Goal: Task Accomplishment & Management: Complete application form

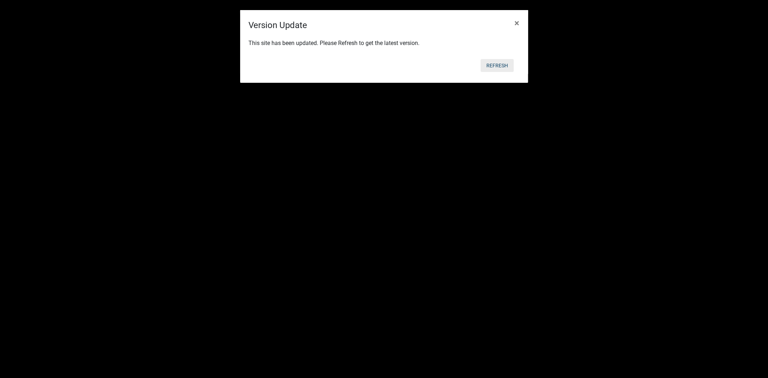
click at [504, 67] on button "Refresh" at bounding box center [497, 65] width 33 height 13
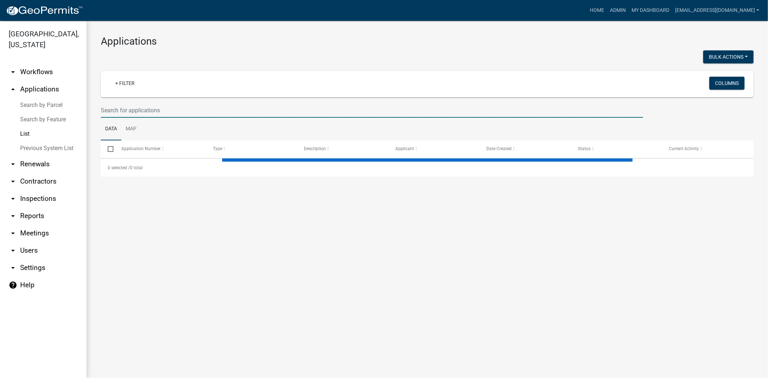
drag, startPoint x: 242, startPoint y: 110, endPoint x: 246, endPoint y: 110, distance: 4.0
click at [242, 110] on input "text" at bounding box center [372, 110] width 542 height 15
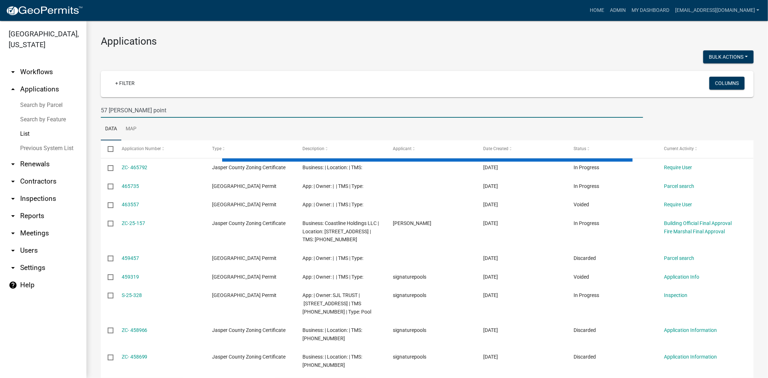
type input "57 marsh point"
drag, startPoint x: 161, startPoint y: 112, endPoint x: 84, endPoint y: 117, distance: 76.8
click at [81, 117] on div "Jasper County, South Carolina arrow_drop_down Workflows List arrow_drop_up Appl…" at bounding box center [384, 199] width 768 height 357
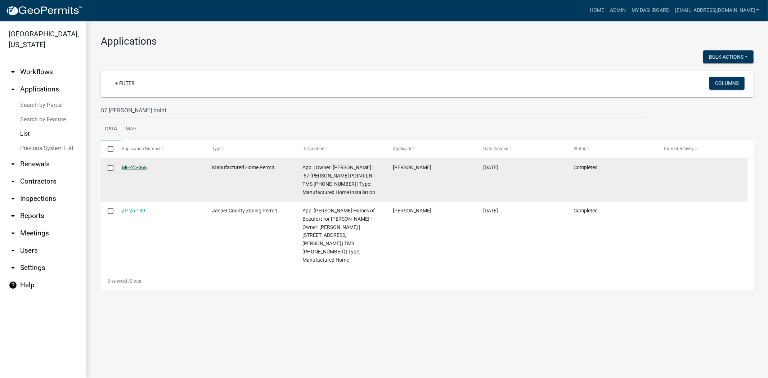
click at [140, 167] on link "MH-25-066" at bounding box center [134, 168] width 25 height 6
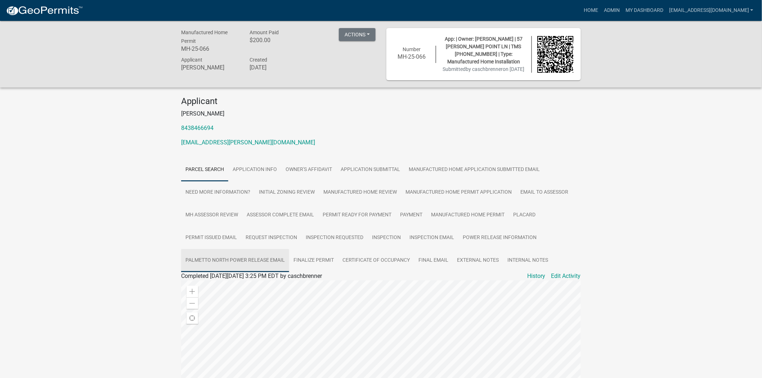
click at [260, 265] on link "Palmetto North Power Release Email" at bounding box center [235, 260] width 108 height 23
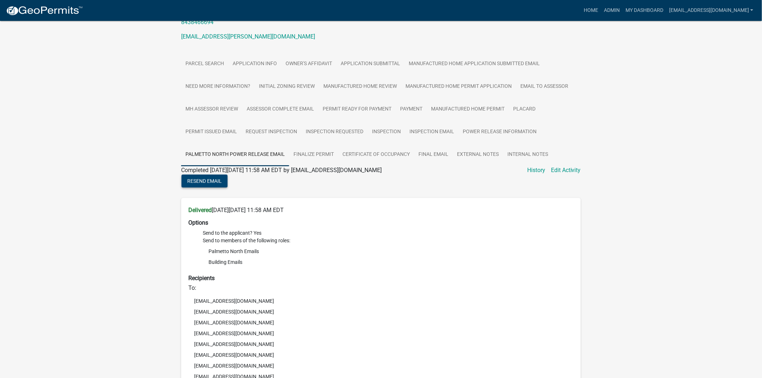
scroll to position [120, 0]
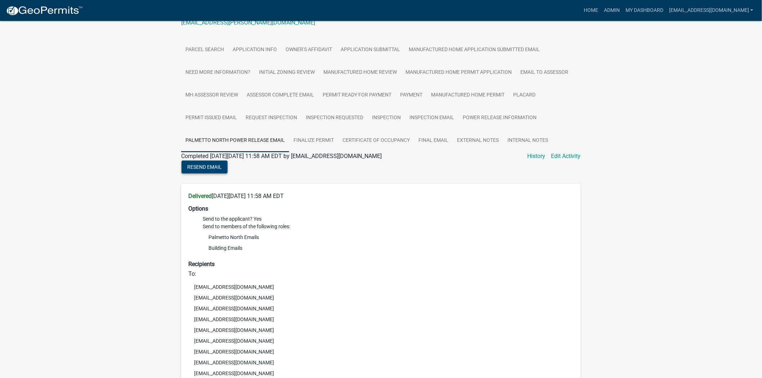
click at [189, 170] on span "Resend Email" at bounding box center [204, 167] width 35 height 6
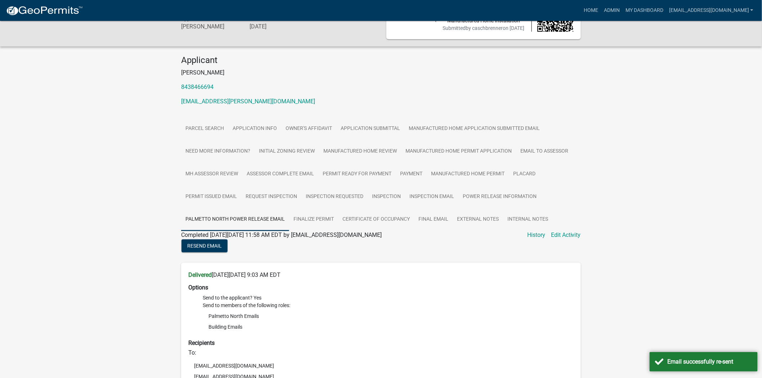
scroll to position [40, 0]
click at [640, 42] on div "Manufactured Home Permit MH-25-066 Amount Paid $200.00 Actions View receipt Pri…" at bounding box center [381, 14] width 762 height 67
click at [365, 229] on link "Certificate of Occupancy" at bounding box center [376, 220] width 76 height 23
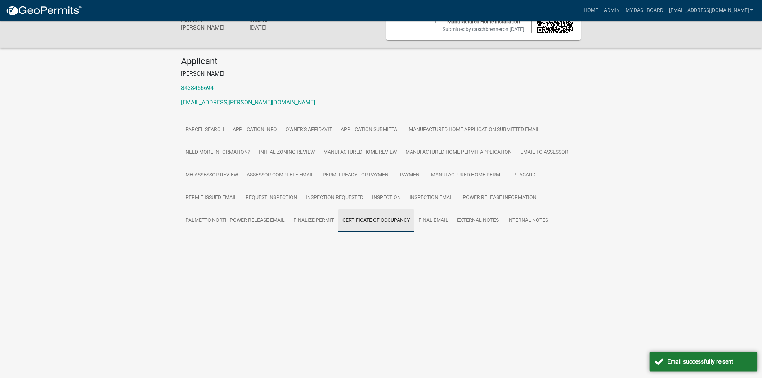
scroll to position [21, 0]
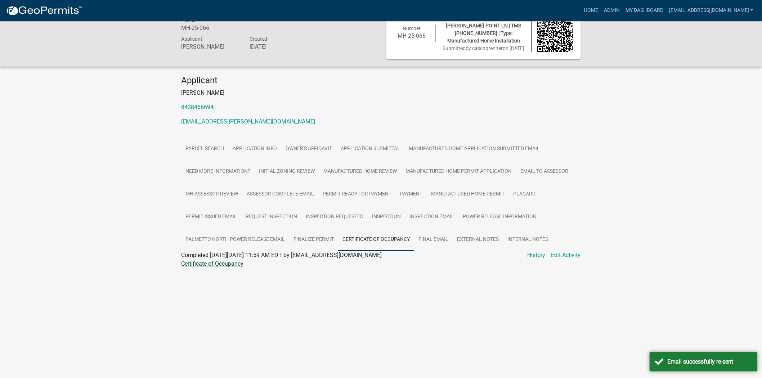
click at [242, 267] on link "Certificate of Occupancy" at bounding box center [212, 263] width 62 height 7
click at [461, 204] on link "Manufactured Home Permit" at bounding box center [468, 194] width 82 height 23
click at [237, 267] on link "Manufactured Home Permit" at bounding box center [216, 263] width 71 height 7
click at [314, 249] on link "Finalize Permit" at bounding box center [313, 239] width 49 height 23
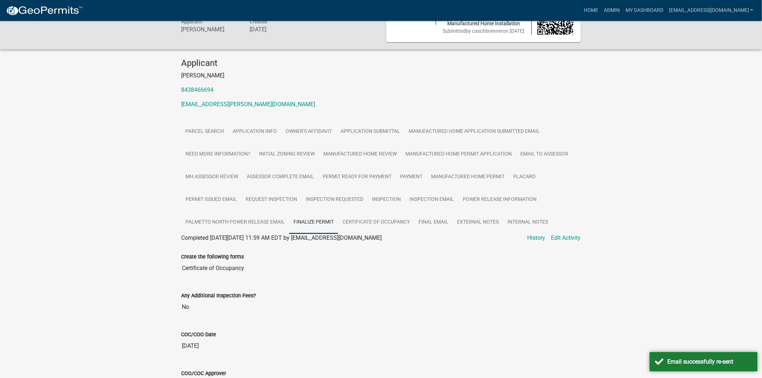
scroll to position [10, 0]
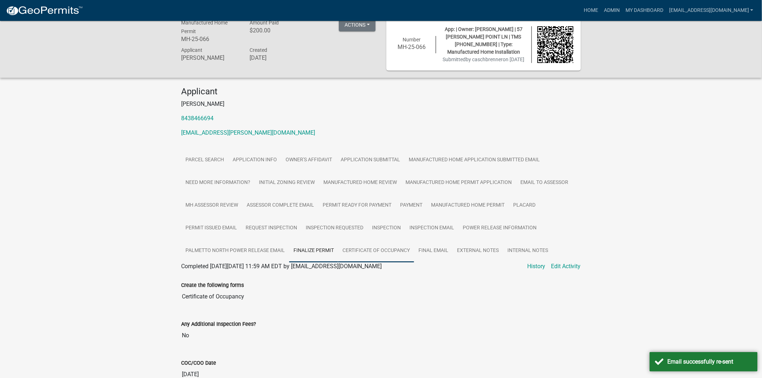
click at [393, 261] on link "Certificate of Occupancy" at bounding box center [376, 250] width 76 height 23
click at [235, 279] on div "Certificate of Occupancy" at bounding box center [381, 275] width 410 height 9
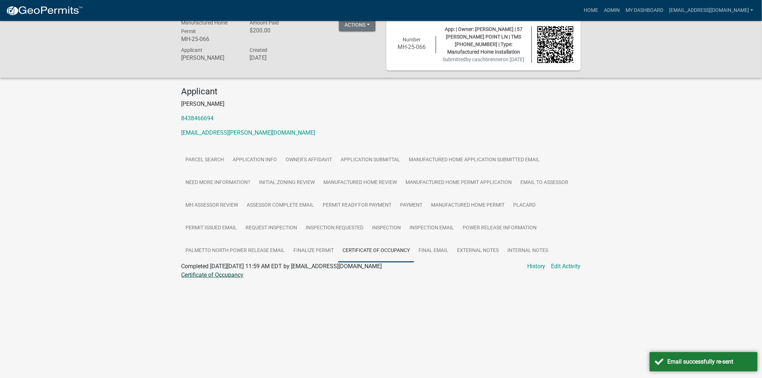
click at [235, 278] on link "Certificate of Occupancy" at bounding box center [212, 274] width 62 height 7
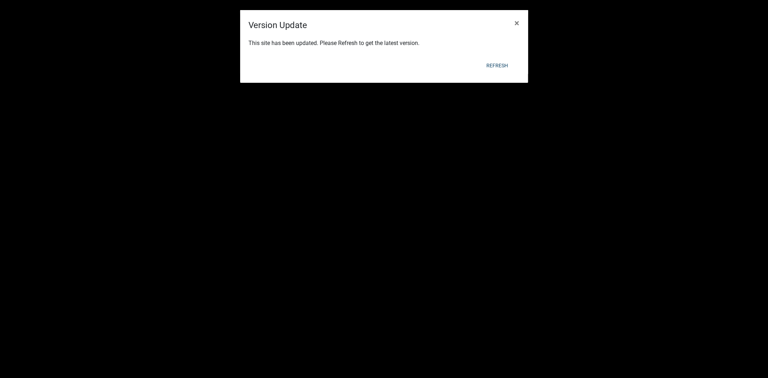
drag, startPoint x: 0, startPoint y: 0, endPoint x: 500, endPoint y: 59, distance: 503.1
click at [500, 59] on div "Refresh" at bounding box center [430, 65] width 177 height 19
click at [501, 59] on div "Refresh" at bounding box center [430, 65] width 177 height 19
click at [501, 59] on button "Refresh" at bounding box center [497, 65] width 33 height 13
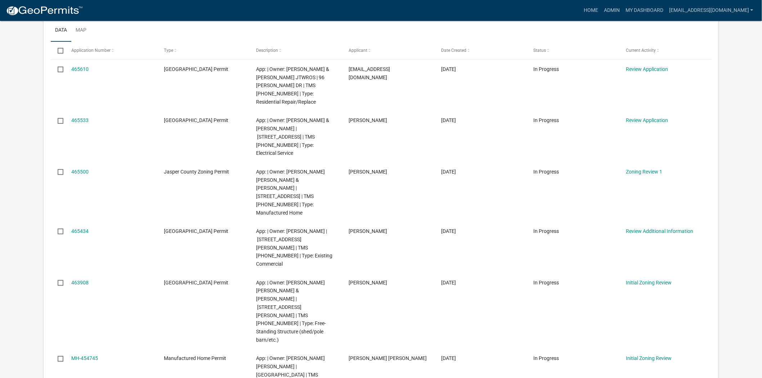
scroll to position [160, 0]
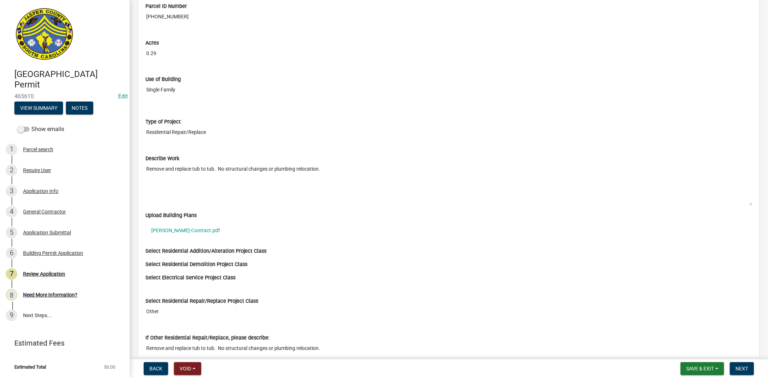
scroll to position [1080, 0]
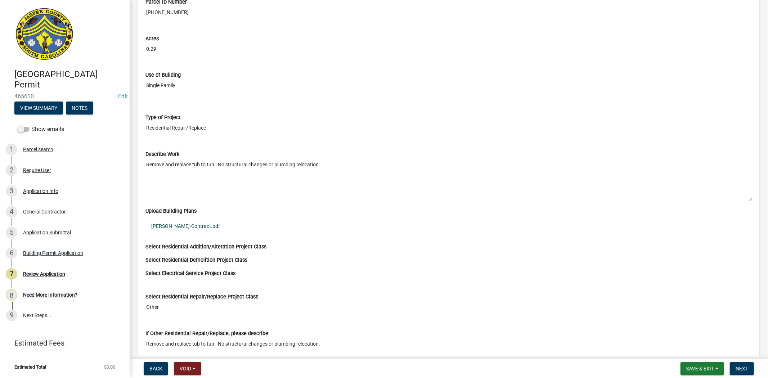
click at [185, 231] on link "[PERSON_NAME]-Contract.pdf" at bounding box center [448, 226] width 607 height 17
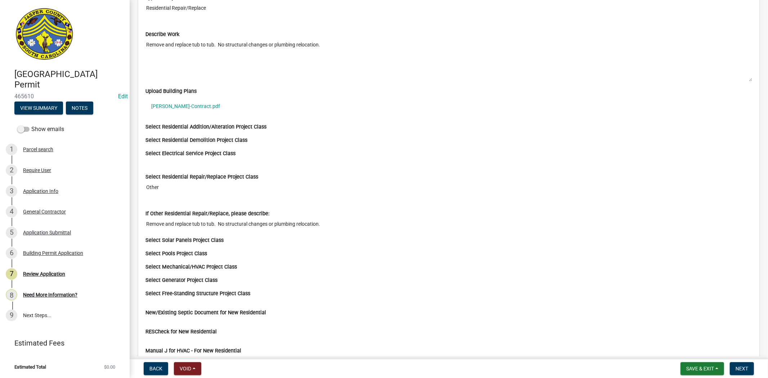
scroll to position [1160, 0]
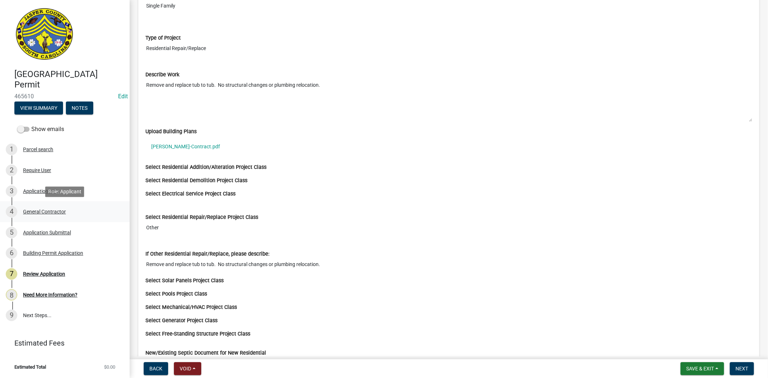
click at [50, 211] on div "General Contractor" at bounding box center [44, 211] width 43 height 5
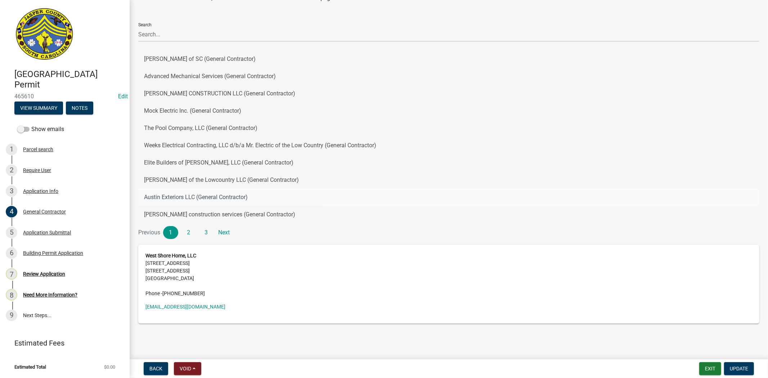
scroll to position [36, 0]
click at [741, 366] on span "Update" at bounding box center [739, 369] width 18 height 6
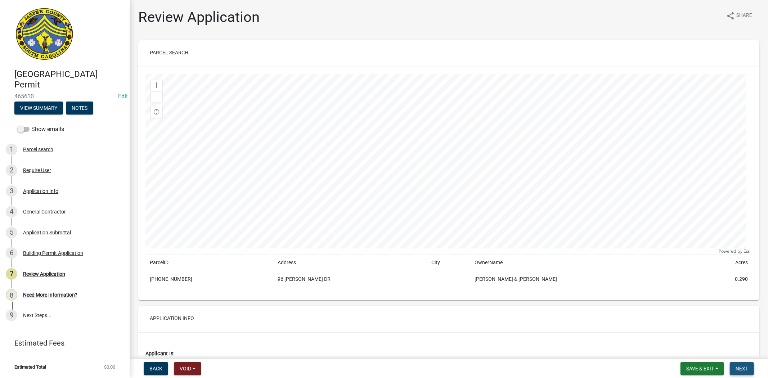
click at [741, 366] on span "Next" at bounding box center [741, 369] width 13 height 6
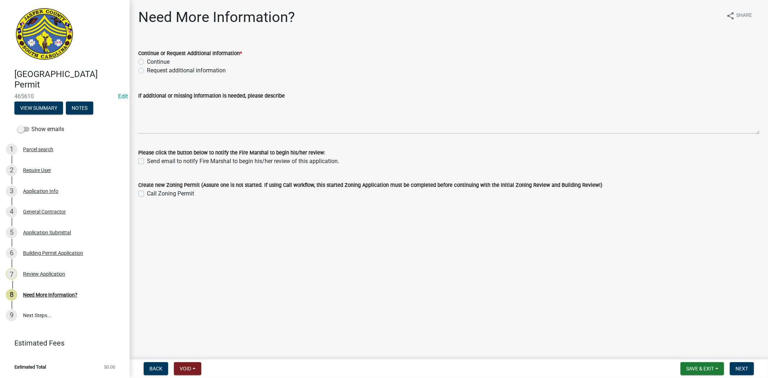
click at [147, 61] on label "Continue" at bounding box center [158, 62] width 23 height 9
click at [147, 61] on input "Continue" at bounding box center [149, 60] width 5 height 5
radio input "true"
click at [738, 370] on span "Next" at bounding box center [741, 369] width 13 height 6
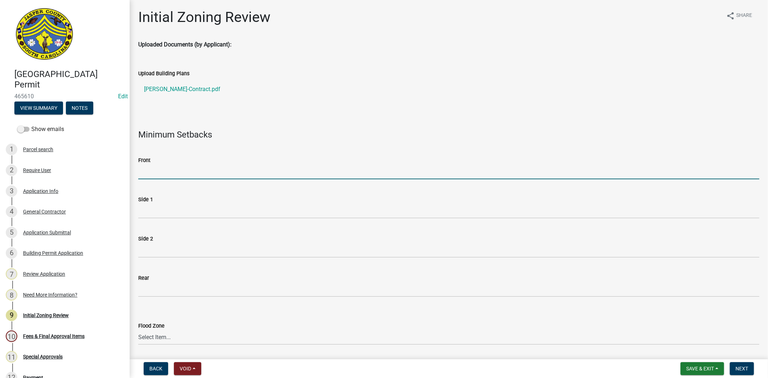
click at [142, 168] on input "Front" at bounding box center [448, 172] width 621 height 15
type input "N/A"
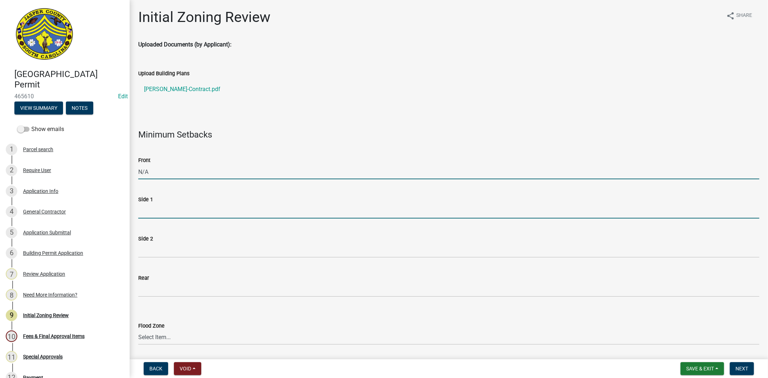
click at [177, 213] on input "Side 1" at bounding box center [448, 211] width 621 height 15
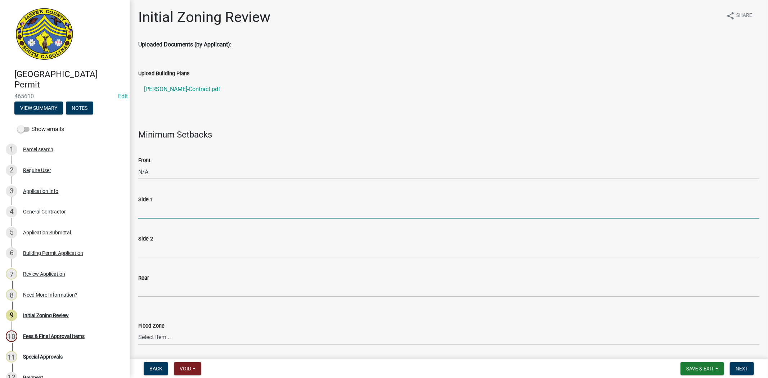
type input "N/A"
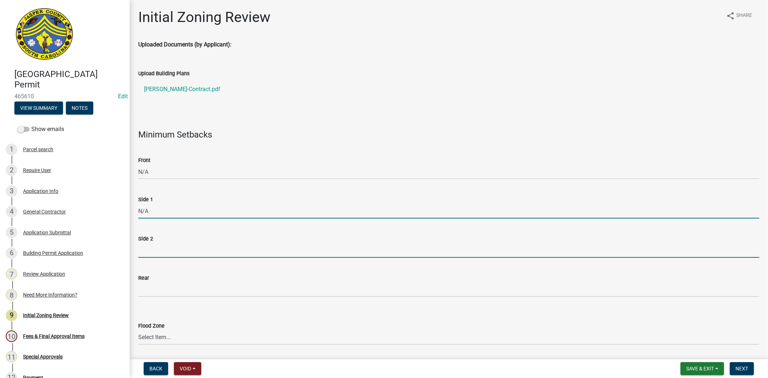
click at [183, 256] on input "Side 2" at bounding box center [448, 250] width 621 height 15
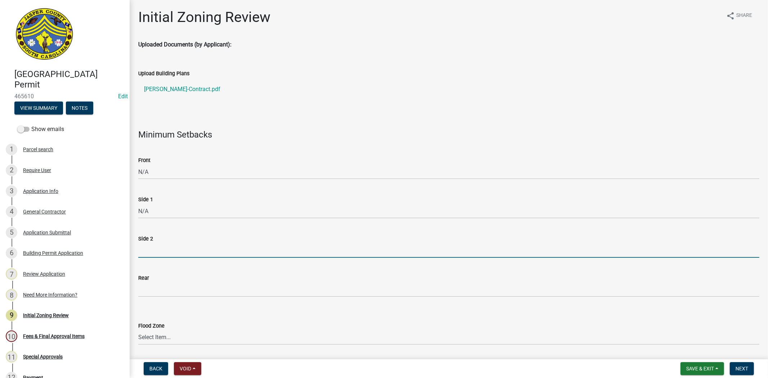
type input "N/A"
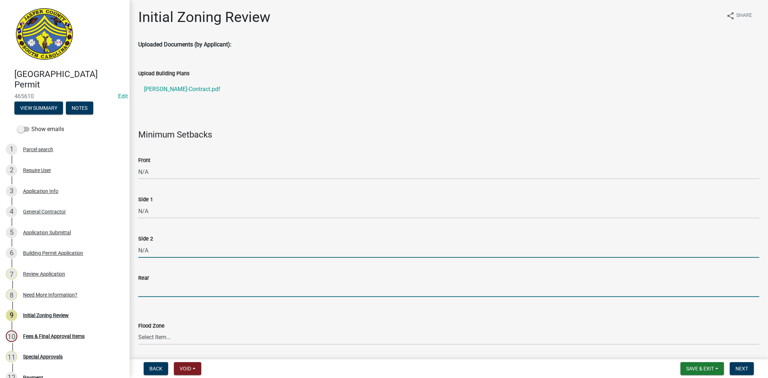
click at [171, 288] on input "Rear" at bounding box center [448, 289] width 621 height 15
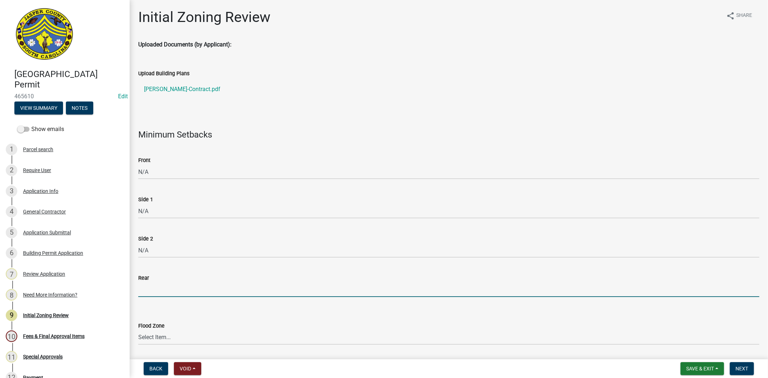
type input "N/A"
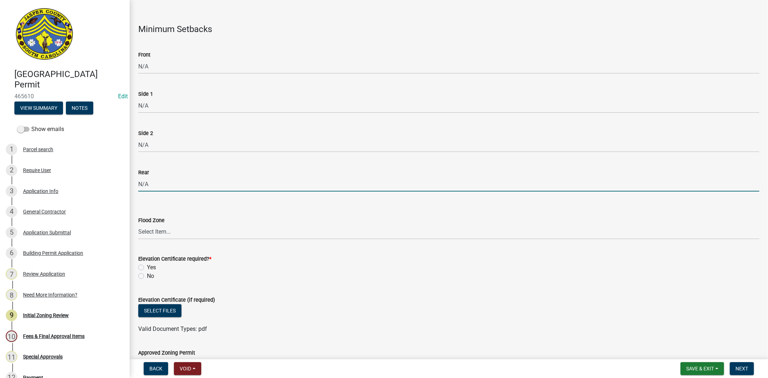
scroll to position [120, 0]
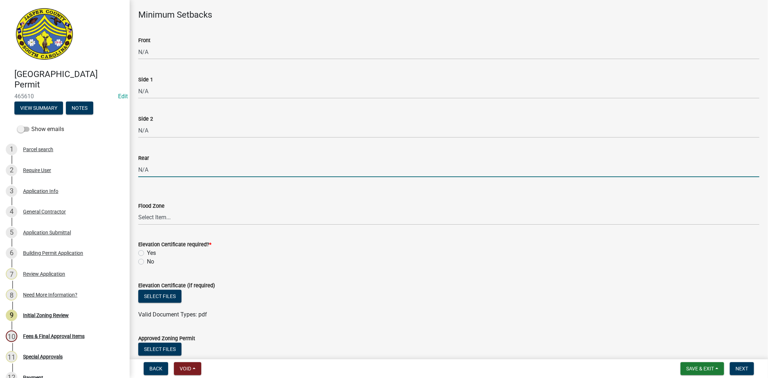
click at [147, 261] on label "No" at bounding box center [150, 261] width 7 height 9
click at [147, 261] on input "No" at bounding box center [149, 259] width 5 height 5
radio input "true"
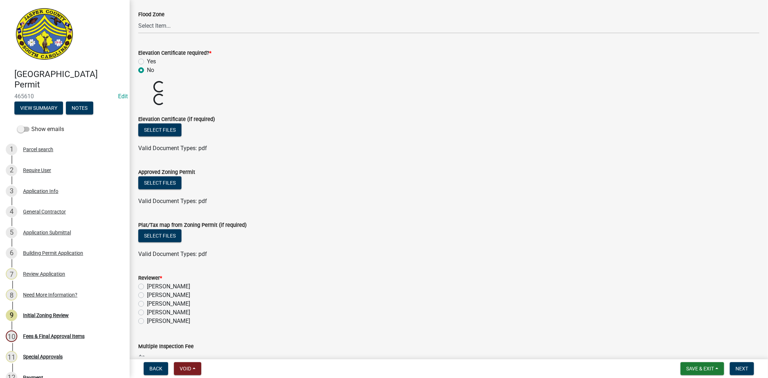
scroll to position [320, 0]
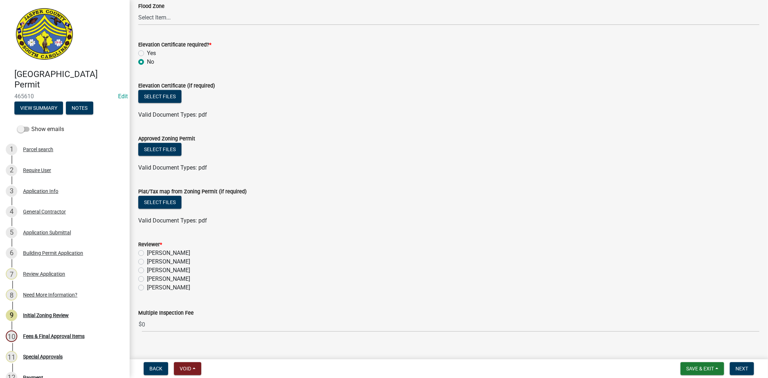
click at [147, 278] on label "Stephanie Oviedo" at bounding box center [168, 279] width 43 height 9
click at [147, 278] on input "Stephanie Oviedo" at bounding box center [149, 277] width 5 height 5
radio input "true"
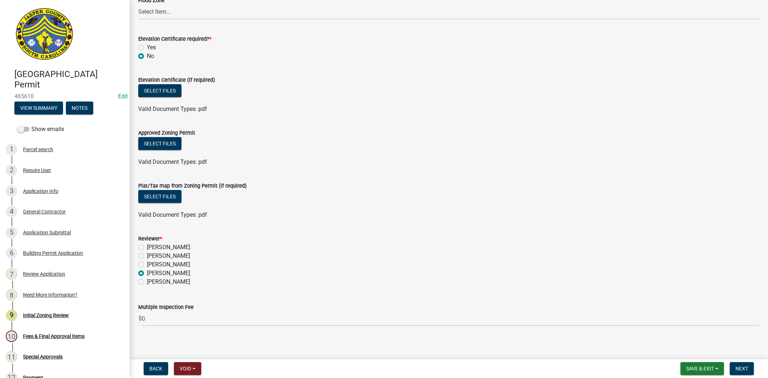
scroll to position [329, 0]
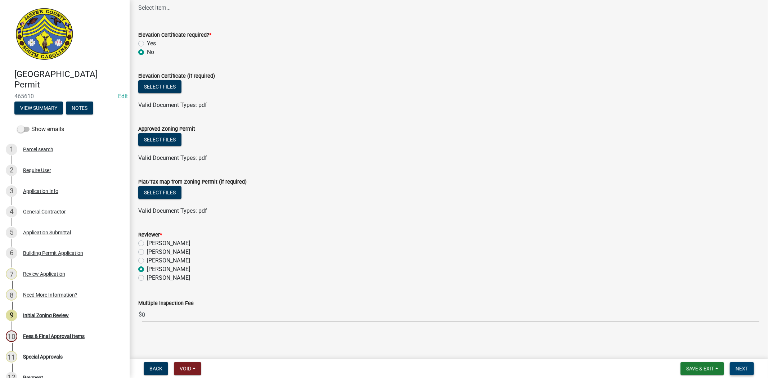
click at [740, 369] on span "Next" at bounding box center [741, 369] width 13 height 6
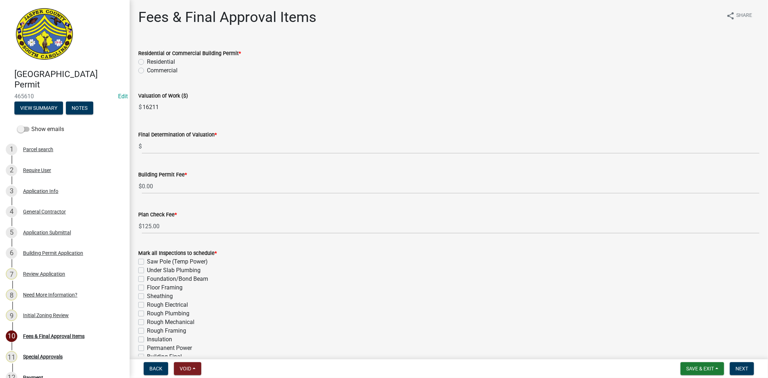
click at [147, 63] on label "Residential" at bounding box center [161, 62] width 28 height 9
click at [147, 62] on input "Residential" at bounding box center [149, 60] width 5 height 5
radio input "true"
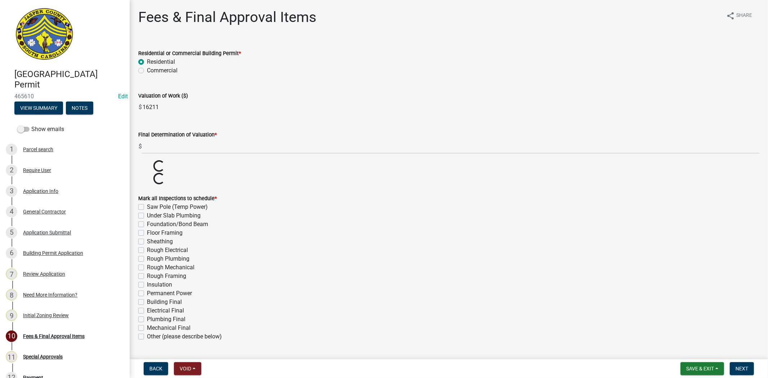
drag, startPoint x: 165, startPoint y: 106, endPoint x: 107, endPoint y: 108, distance: 58.3
click at [107, 108] on div "Jasper County Building Permit 465610 Edit View Summary Notes Show emails 1 Parc…" at bounding box center [384, 189] width 768 height 378
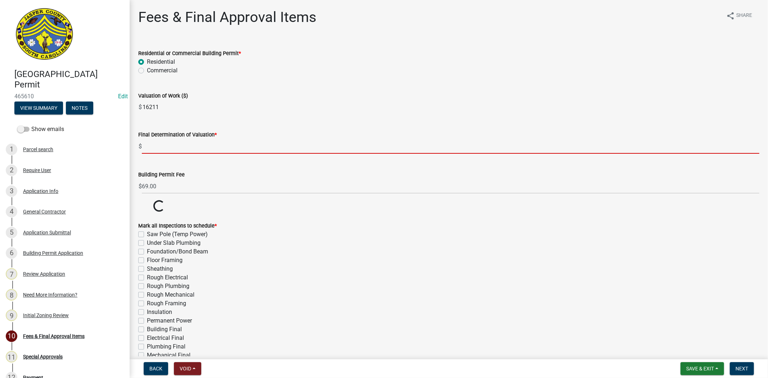
click at [156, 149] on input "text" at bounding box center [450, 146] width 617 height 15
paste input "16211"
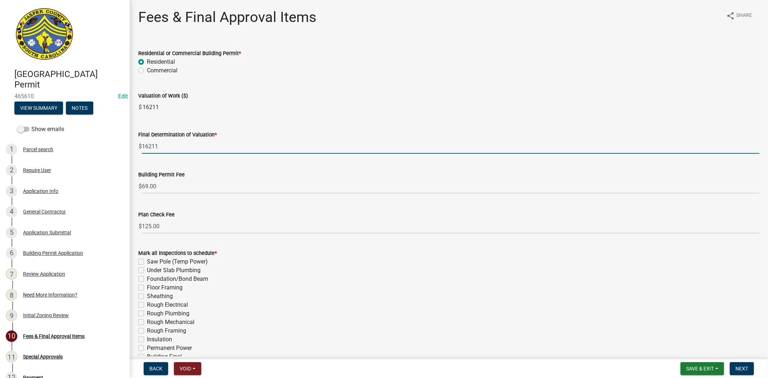
type input "16211"
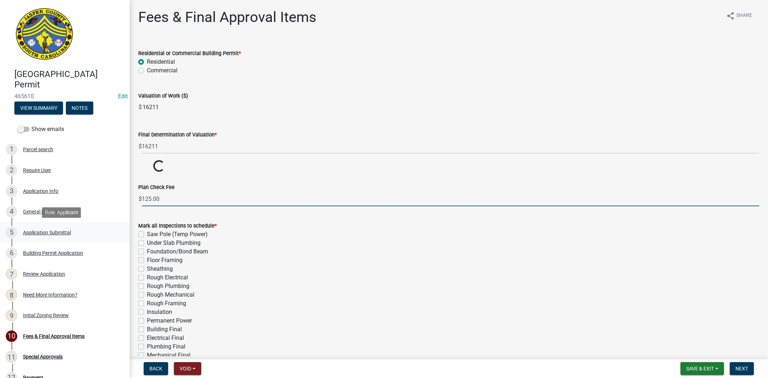
drag, startPoint x: 150, startPoint y: 224, endPoint x: 105, endPoint y: 230, distance: 45.3
click at [105, 230] on div "Jasper County Building Permit 465610 Edit View Summary Notes Show emails 1 Parc…" at bounding box center [384, 189] width 768 height 378
type input "5.00"
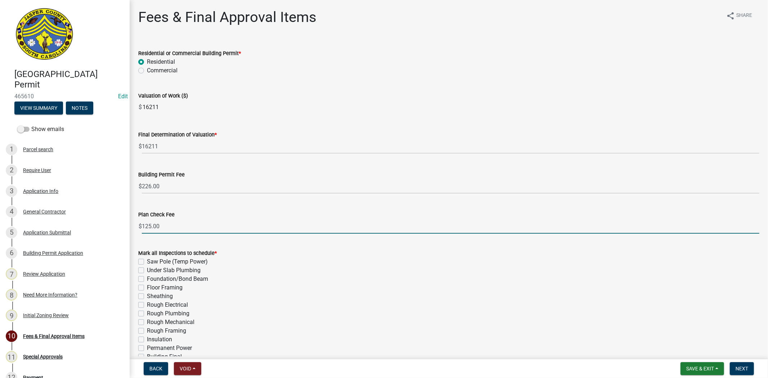
drag, startPoint x: 150, startPoint y: 226, endPoint x: 129, endPoint y: 228, distance: 21.7
click at [129, 228] on div "Jasper County Building Permit 465610 Edit View Summary Notes Show emails 1 Parc…" at bounding box center [384, 189] width 768 height 378
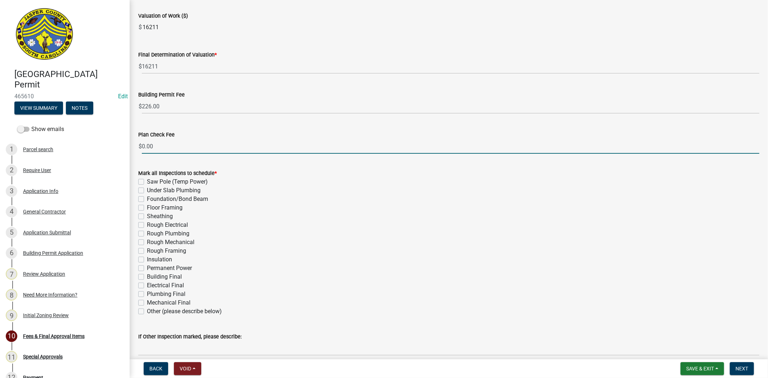
scroll to position [113, 0]
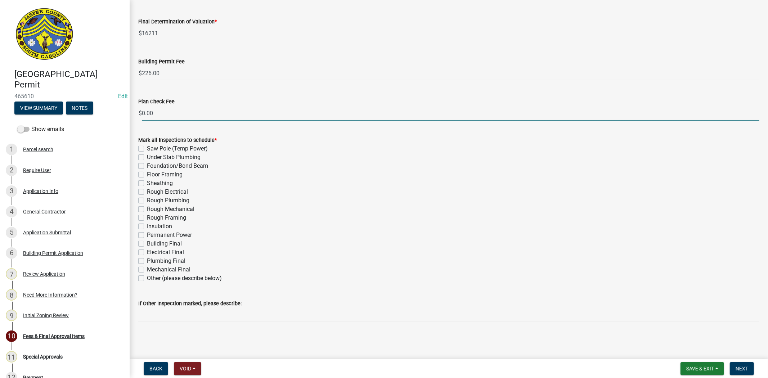
type input "0.00"
click at [147, 279] on label "Other (please describe below)" at bounding box center [184, 278] width 75 height 9
click at [147, 279] on input "Other (please describe below)" at bounding box center [149, 276] width 5 height 5
checkbox input "true"
checkbox input "false"
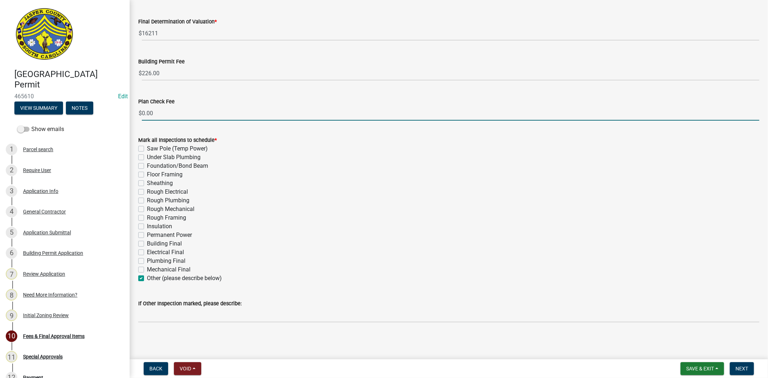
checkbox input "false"
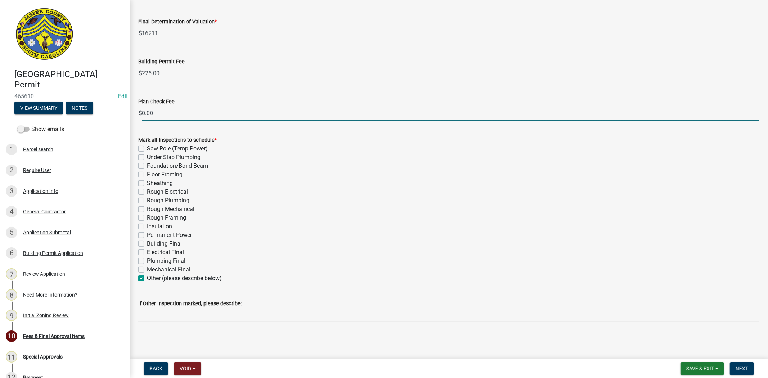
checkbox input "false"
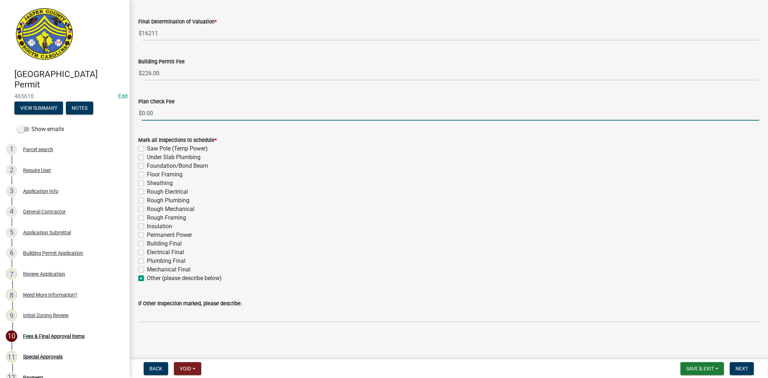
checkbox input "false"
checkbox input "true"
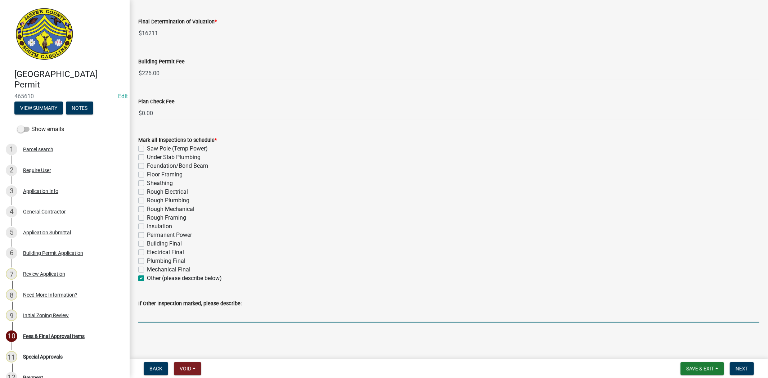
click at [153, 314] on input "If Other Inspection marked, please describe:" at bounding box center [448, 315] width 621 height 15
type input "tub final"
drag, startPoint x: 745, startPoint y: 364, endPoint x: 740, endPoint y: 364, distance: 5.4
click at [744, 364] on button "Next" at bounding box center [742, 368] width 24 height 13
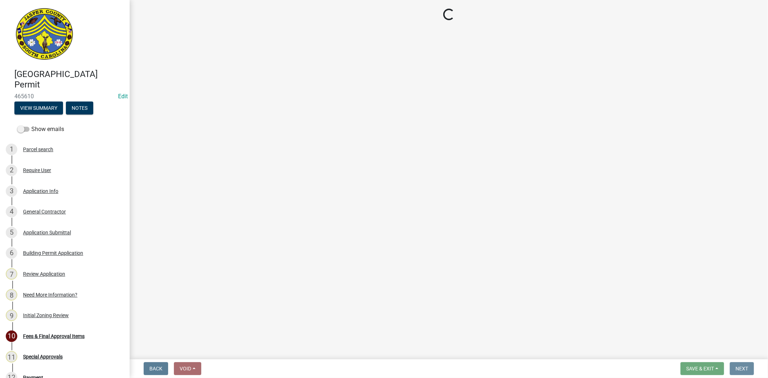
scroll to position [0, 0]
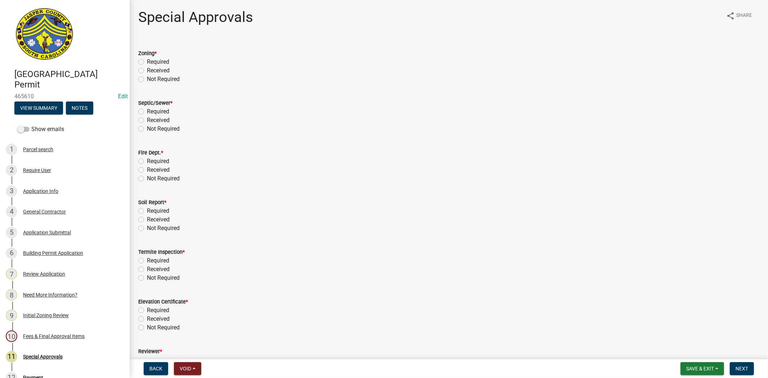
click at [147, 79] on label "Not Required" at bounding box center [163, 79] width 33 height 9
click at [147, 79] on input "Not Required" at bounding box center [149, 77] width 5 height 5
radio input "true"
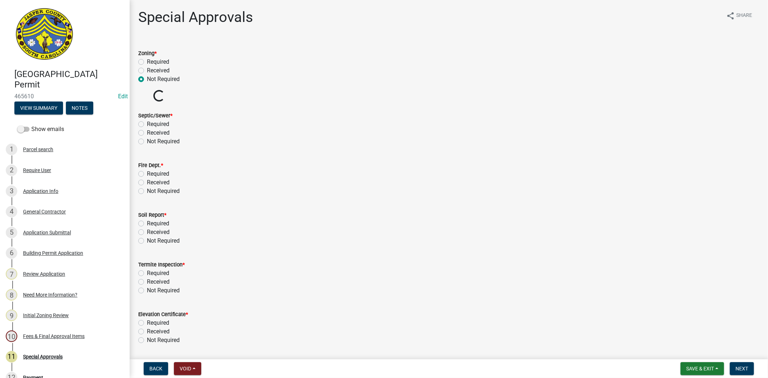
click at [147, 141] on label "Not Required" at bounding box center [163, 141] width 33 height 9
click at [147, 141] on input "Not Required" at bounding box center [149, 139] width 5 height 5
radio input "true"
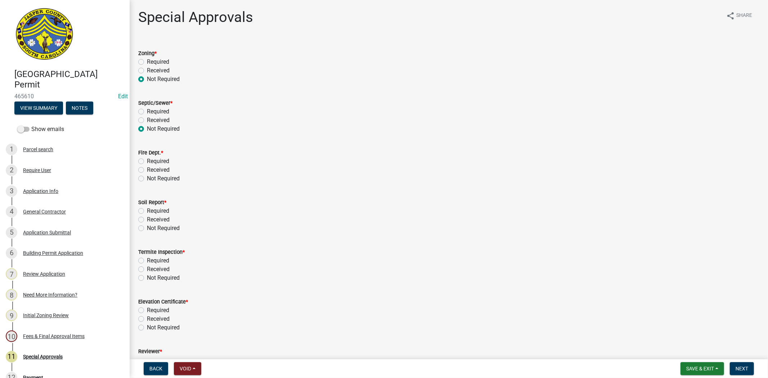
click at [147, 178] on label "Not Required" at bounding box center [163, 178] width 33 height 9
click at [147, 178] on input "Not Required" at bounding box center [149, 176] width 5 height 5
radio input "true"
click at [147, 228] on label "Not Required" at bounding box center [163, 228] width 33 height 9
click at [147, 228] on input "Not Required" at bounding box center [149, 226] width 5 height 5
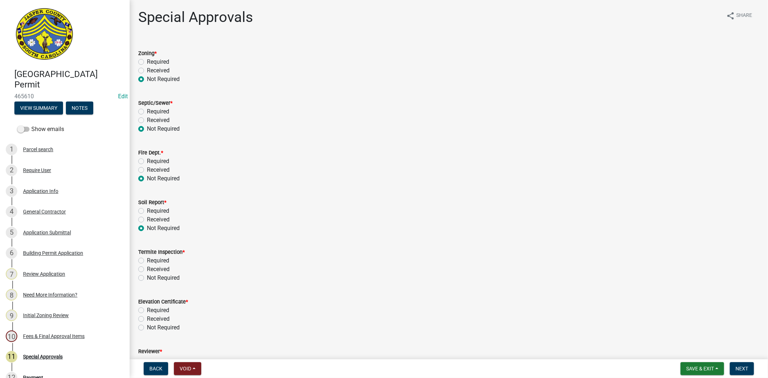
radio input "true"
click at [147, 277] on label "Not Required" at bounding box center [163, 278] width 33 height 9
click at [147, 277] on input "Not Required" at bounding box center [149, 276] width 5 height 5
radio input "true"
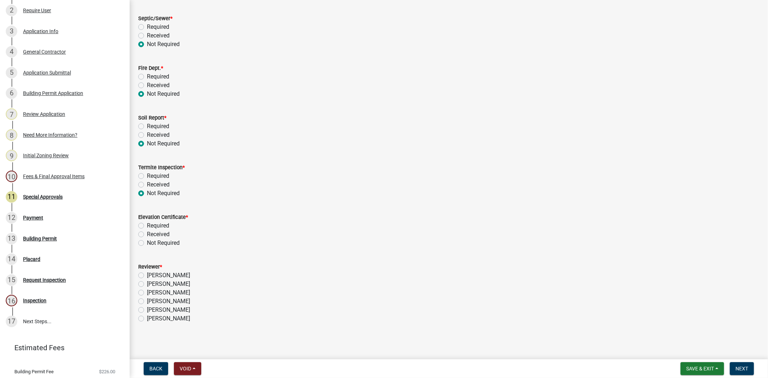
scroll to position [85, 0]
click at [144, 239] on div "Not Required" at bounding box center [448, 242] width 621 height 9
click at [147, 240] on label "Not Required" at bounding box center [163, 242] width 33 height 9
click at [147, 240] on input "Not Required" at bounding box center [149, 240] width 5 height 5
radio input "true"
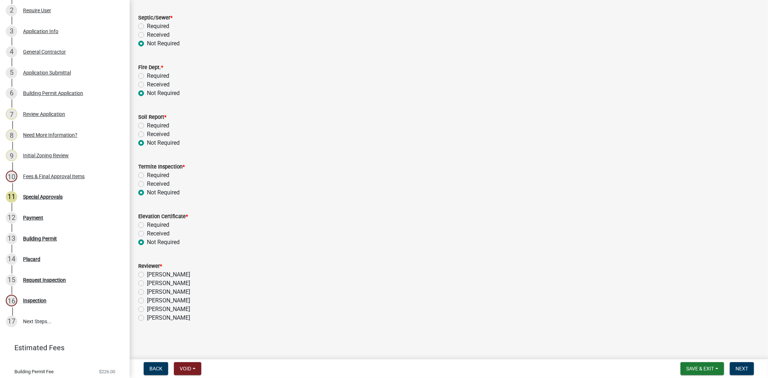
click at [147, 291] on label "Stephanie Oviedo" at bounding box center [168, 292] width 43 height 9
click at [147, 291] on input "Stephanie Oviedo" at bounding box center [149, 290] width 5 height 5
radio input "true"
click at [745, 369] on span "Next" at bounding box center [741, 369] width 13 height 6
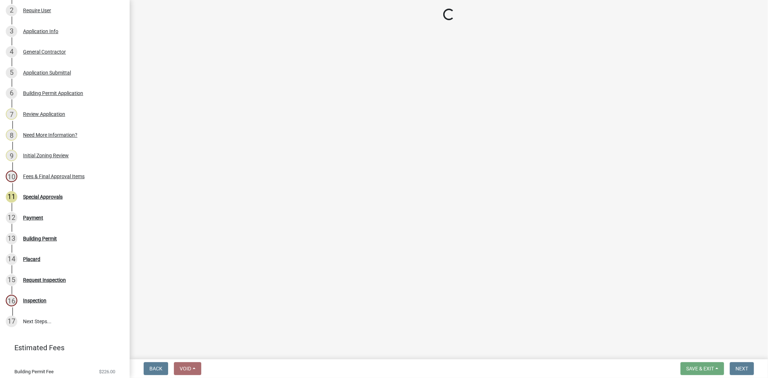
select select "3: 3"
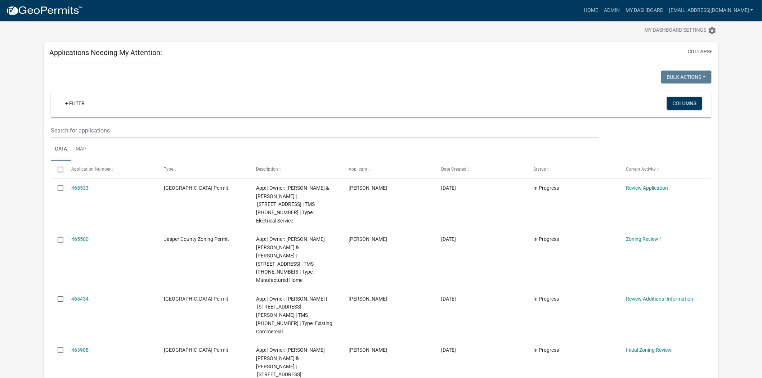
scroll to position [40, 0]
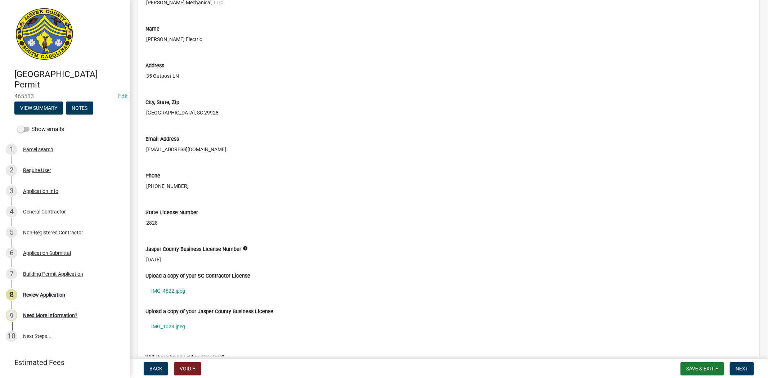
scroll to position [2120, 0]
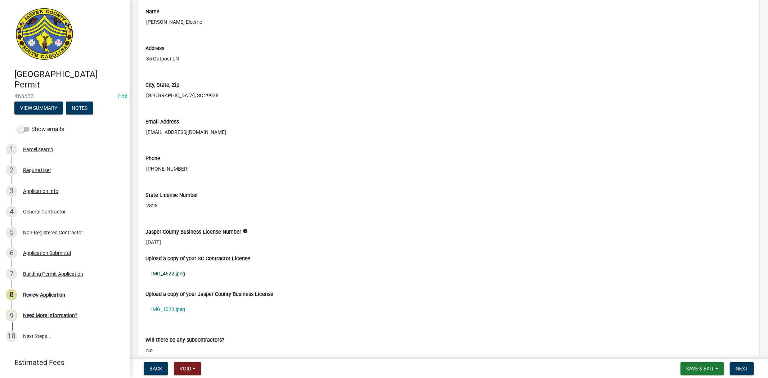
click at [176, 276] on link "IMG_4622.jpeg" at bounding box center [448, 273] width 607 height 17
click at [168, 309] on link "IMG_1023.jpeg" at bounding box center [448, 309] width 607 height 17
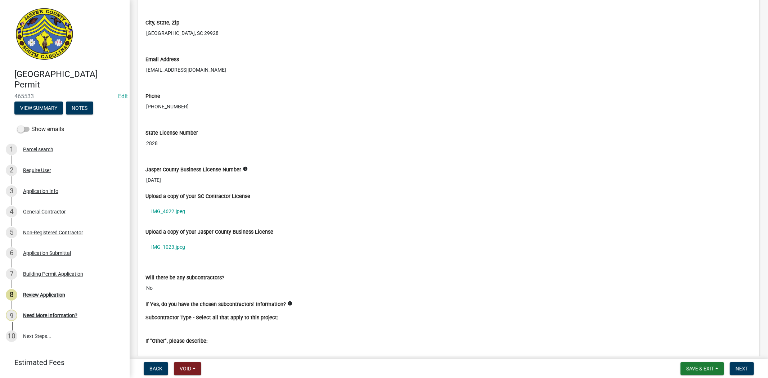
scroll to position [2200, 0]
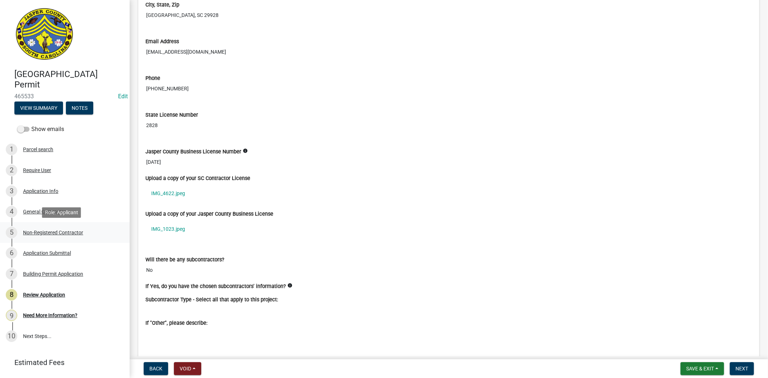
click at [41, 231] on div "Non-Registered Contractor" at bounding box center [53, 232] width 60 height 5
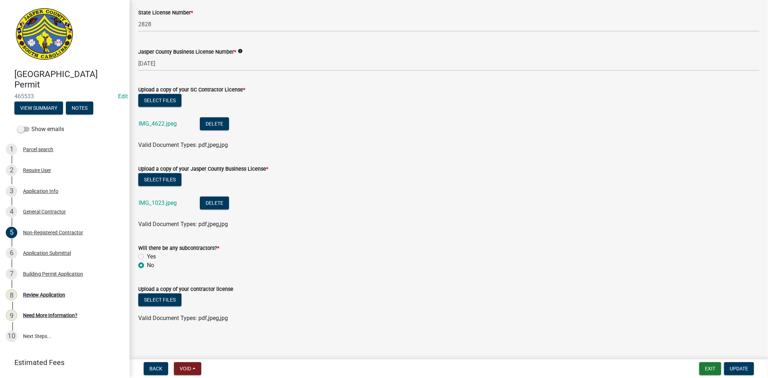
scroll to position [348, 0]
click at [732, 367] on span "Update" at bounding box center [739, 369] width 18 height 6
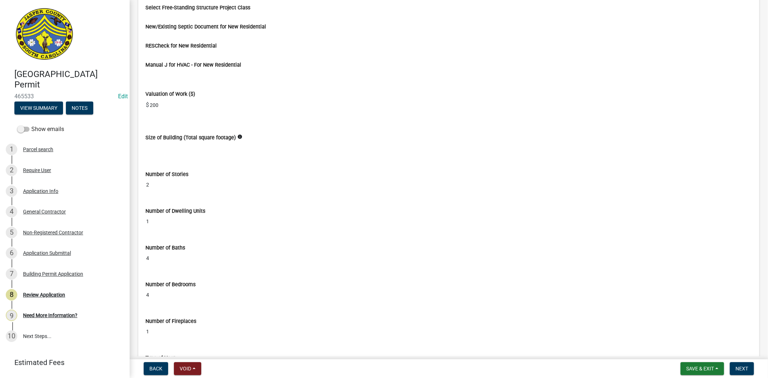
scroll to position [1640, 0]
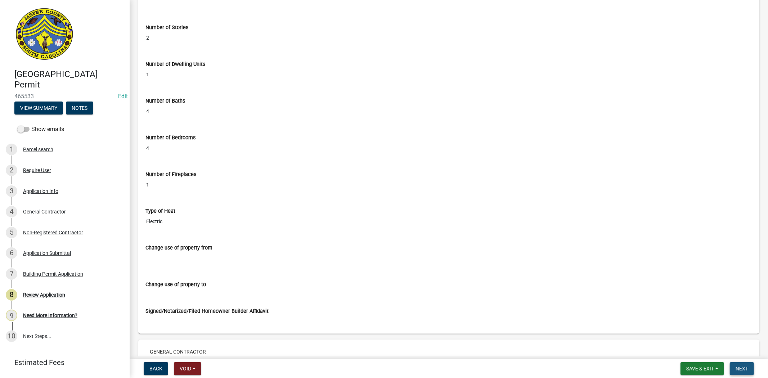
click at [740, 369] on span "Next" at bounding box center [741, 369] width 13 height 6
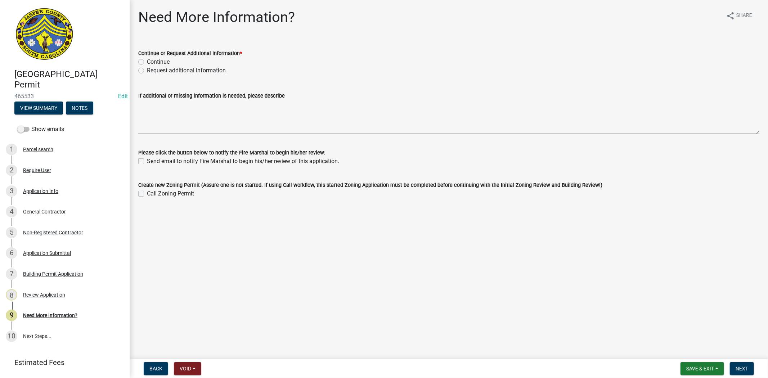
click at [147, 68] on label "Request additional information" at bounding box center [186, 70] width 79 height 9
click at [147, 68] on input "Request additional information" at bounding box center [149, 68] width 5 height 5
radio input "true"
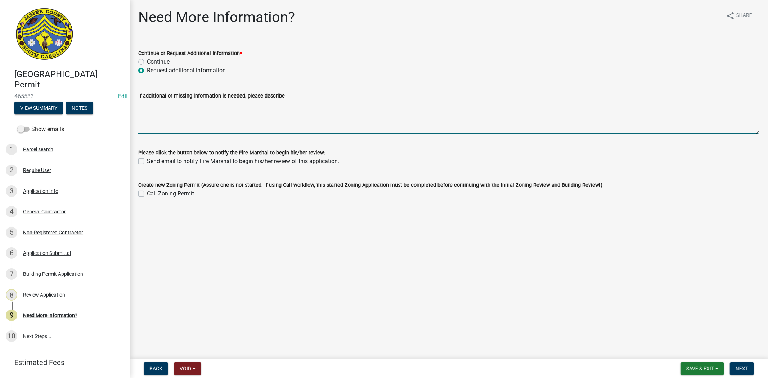
click at [152, 104] on textarea "If additional or missing information is needed, please describe" at bounding box center [448, 117] width 621 height 34
paste textarea "Please upload a letter from the electrician (on letter head) stating their find…"
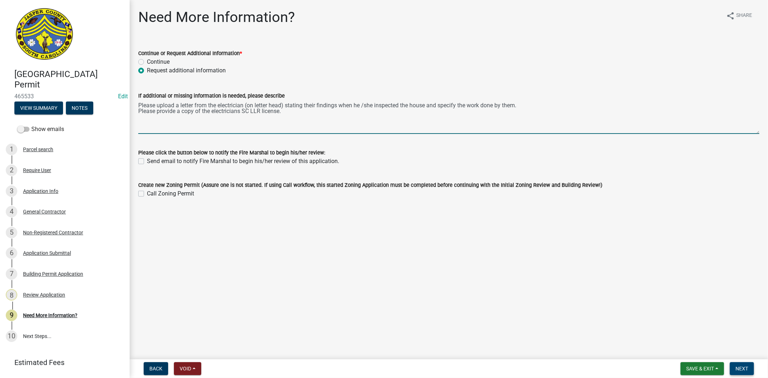
type textarea "Please upload a letter from the electrician (on letter head) stating their find…"
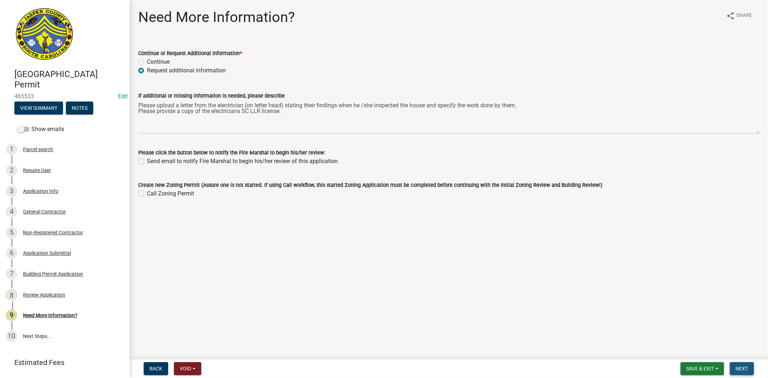
click at [743, 370] on span "Next" at bounding box center [741, 369] width 13 height 6
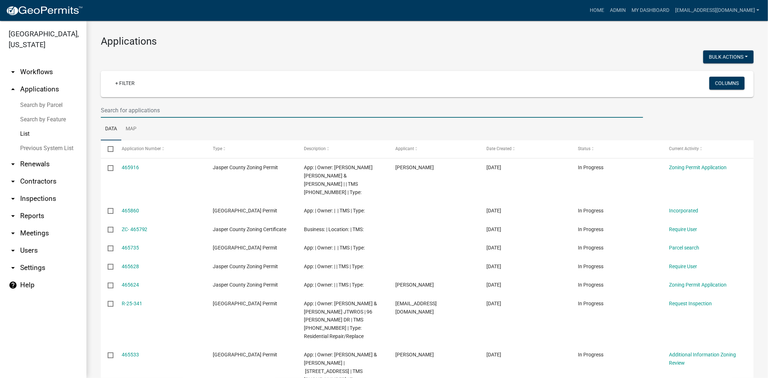
click at [286, 111] on input "text" at bounding box center [372, 110] width 542 height 15
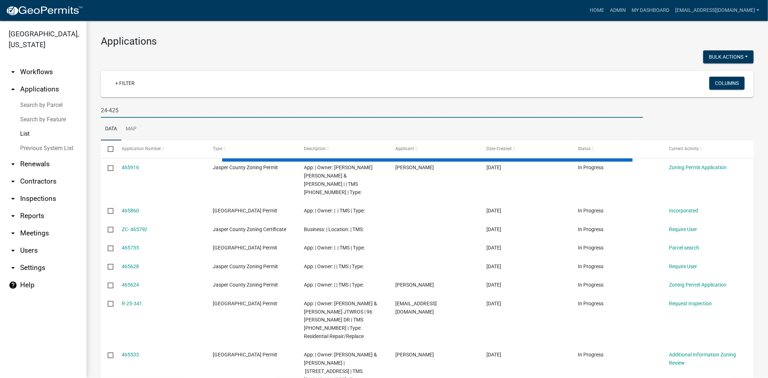
type input "24-425"
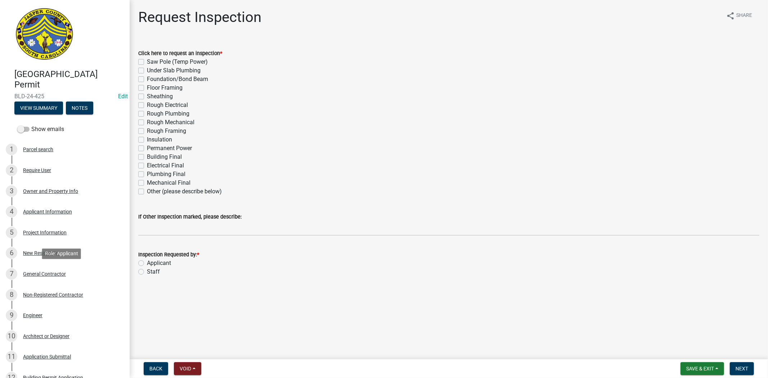
click at [48, 271] on div "General Contractor" at bounding box center [44, 273] width 43 height 5
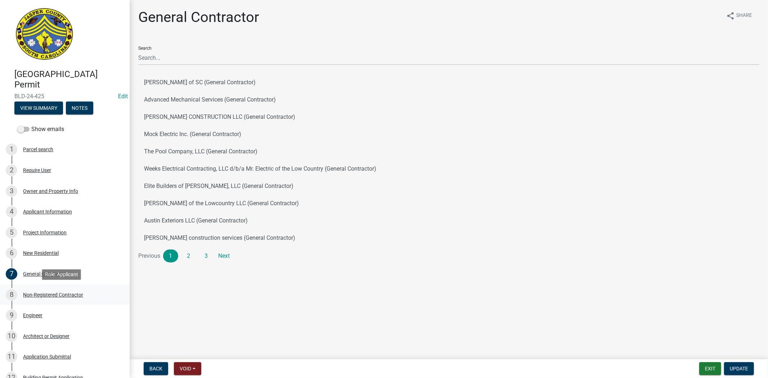
click at [57, 292] on div "Non-Registered Contractor" at bounding box center [53, 294] width 60 height 5
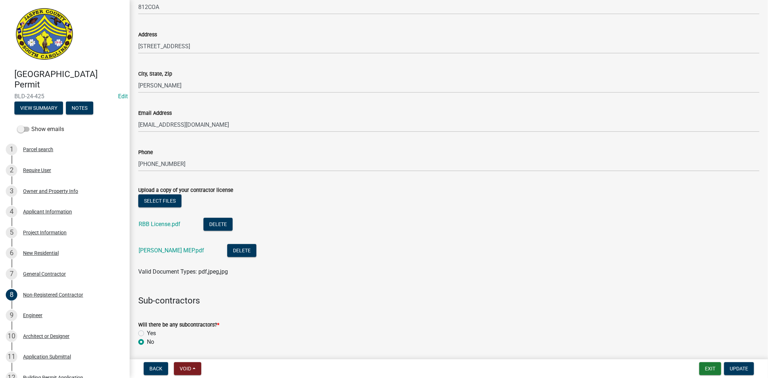
scroll to position [224, 0]
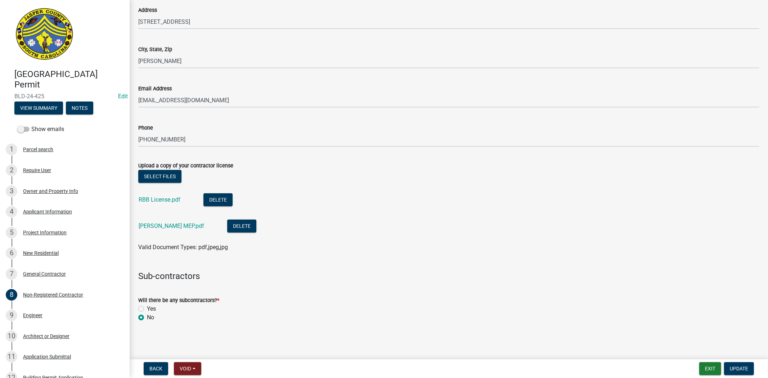
drag, startPoint x: 174, startPoint y: 322, endPoint x: 130, endPoint y: 294, distance: 52.4
click at [130, 294] on div "Non-Registered Contractor share Share If you are doing your own work, check thi…" at bounding box center [449, 59] width 638 height 550
click at [161, 225] on link "[PERSON_NAME] MEP.pdf" at bounding box center [172, 225] width 66 height 7
click at [165, 200] on link "RBB License.pdf" at bounding box center [160, 199] width 42 height 7
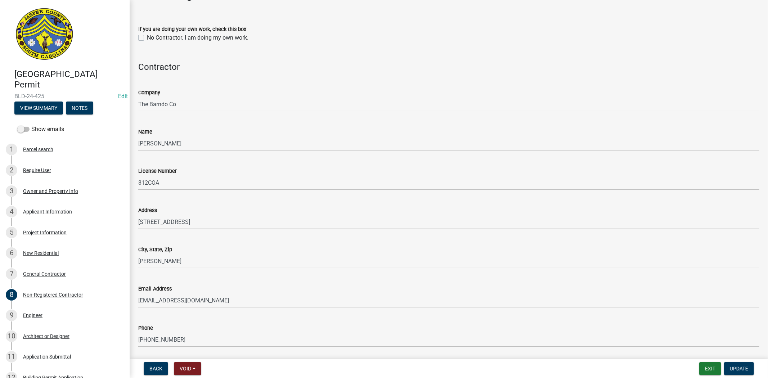
scroll to position [0, 0]
